Goal: Task Accomplishment & Management: Manage account settings

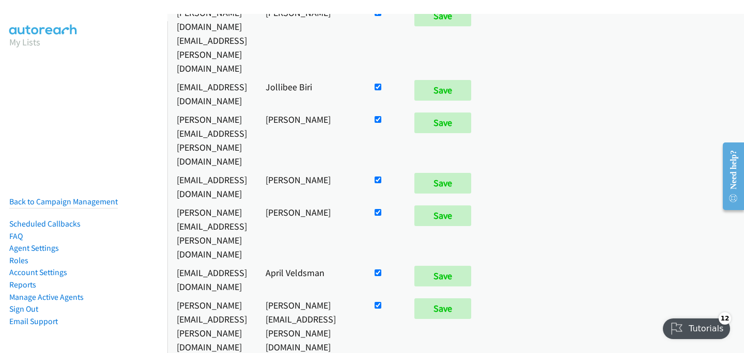
scroll to position [1343, 0]
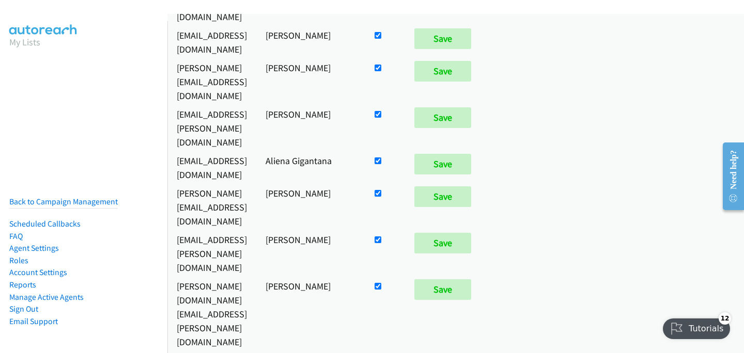
checkbox input "false"
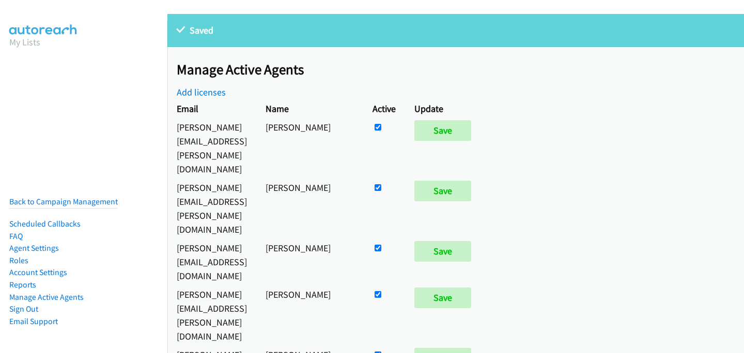
scroll to position [6041, 0]
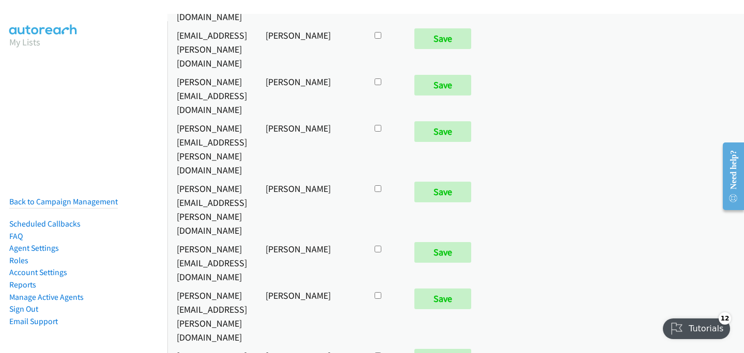
checkbox input "true"
